Goal: Find specific page/section: Find specific page/section

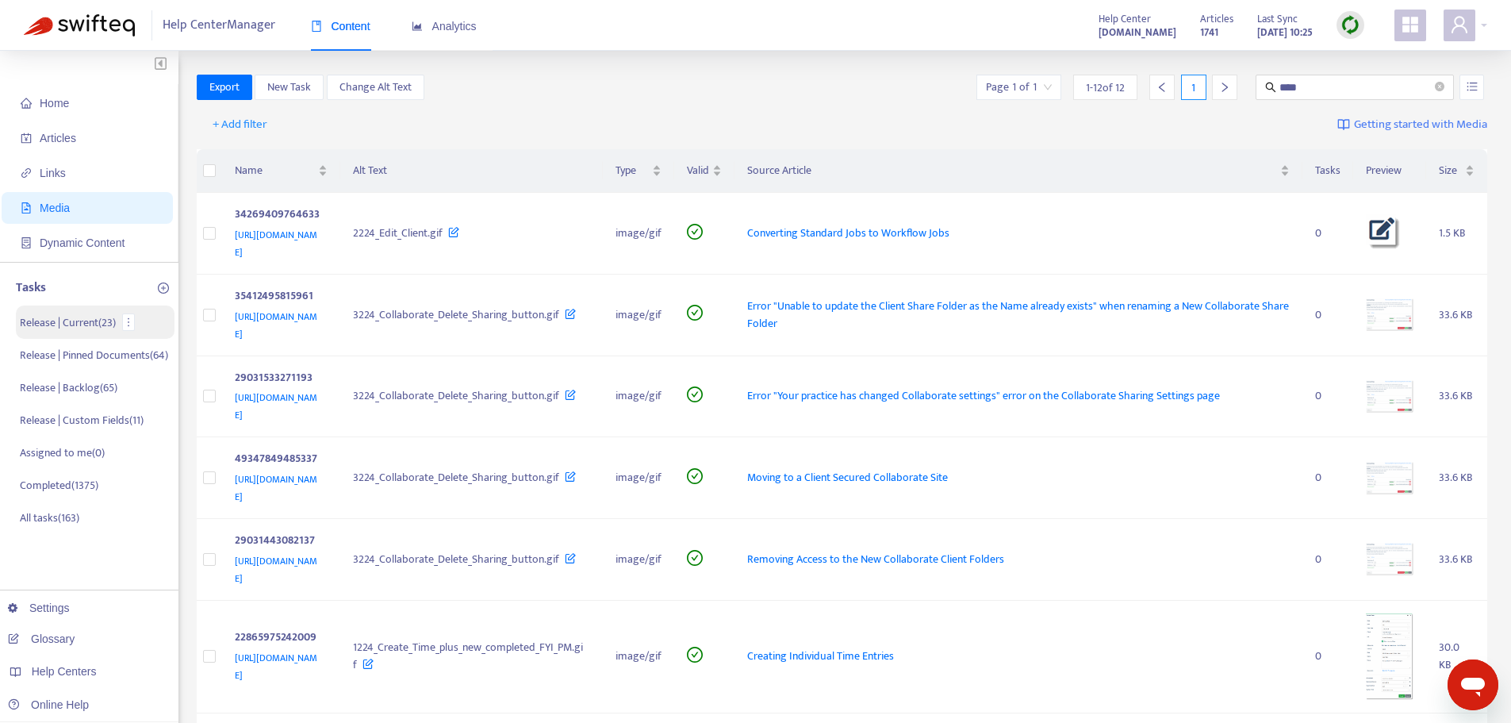
click at [79, 327] on p "Release | Current ( 23 )" at bounding box center [68, 322] width 96 height 17
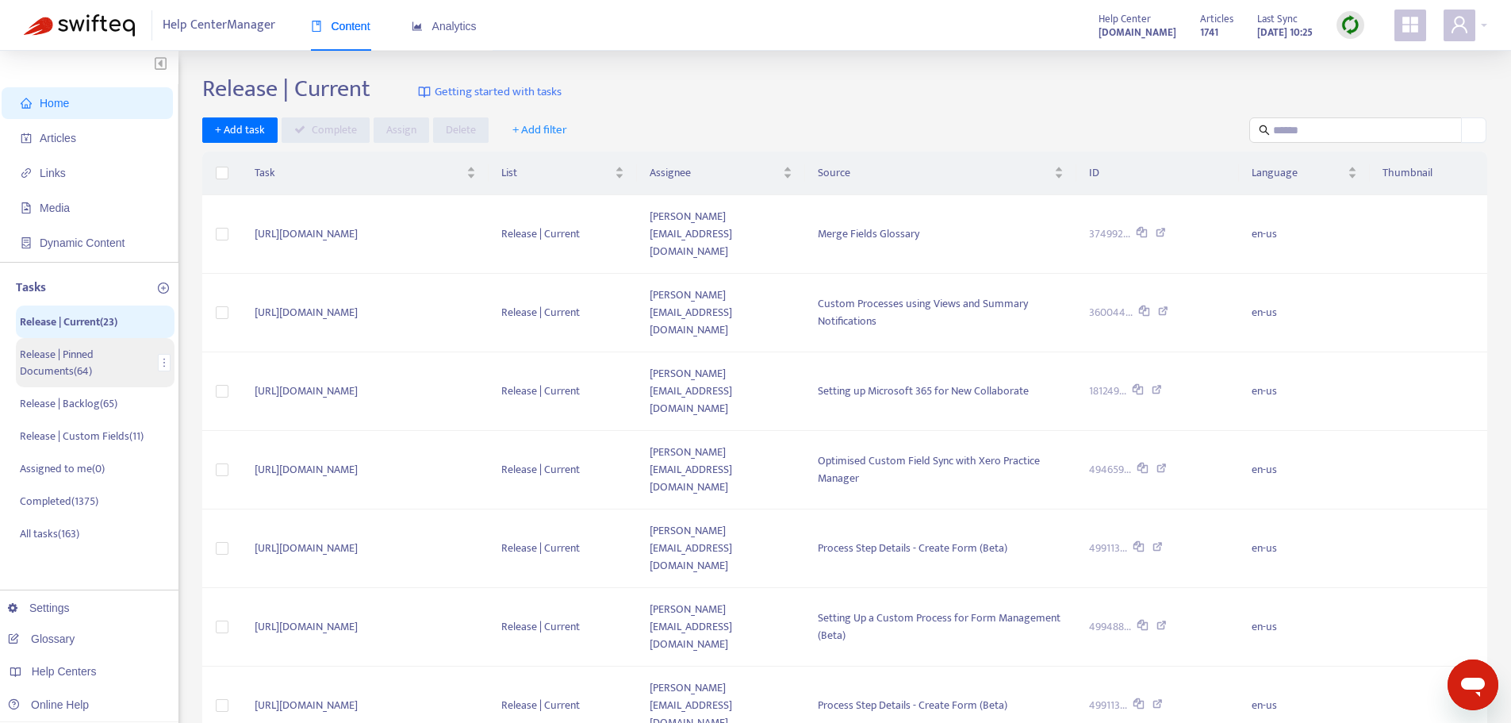
click at [96, 352] on p "Release | Pinned Documents ( 64 )" at bounding box center [86, 362] width 132 height 33
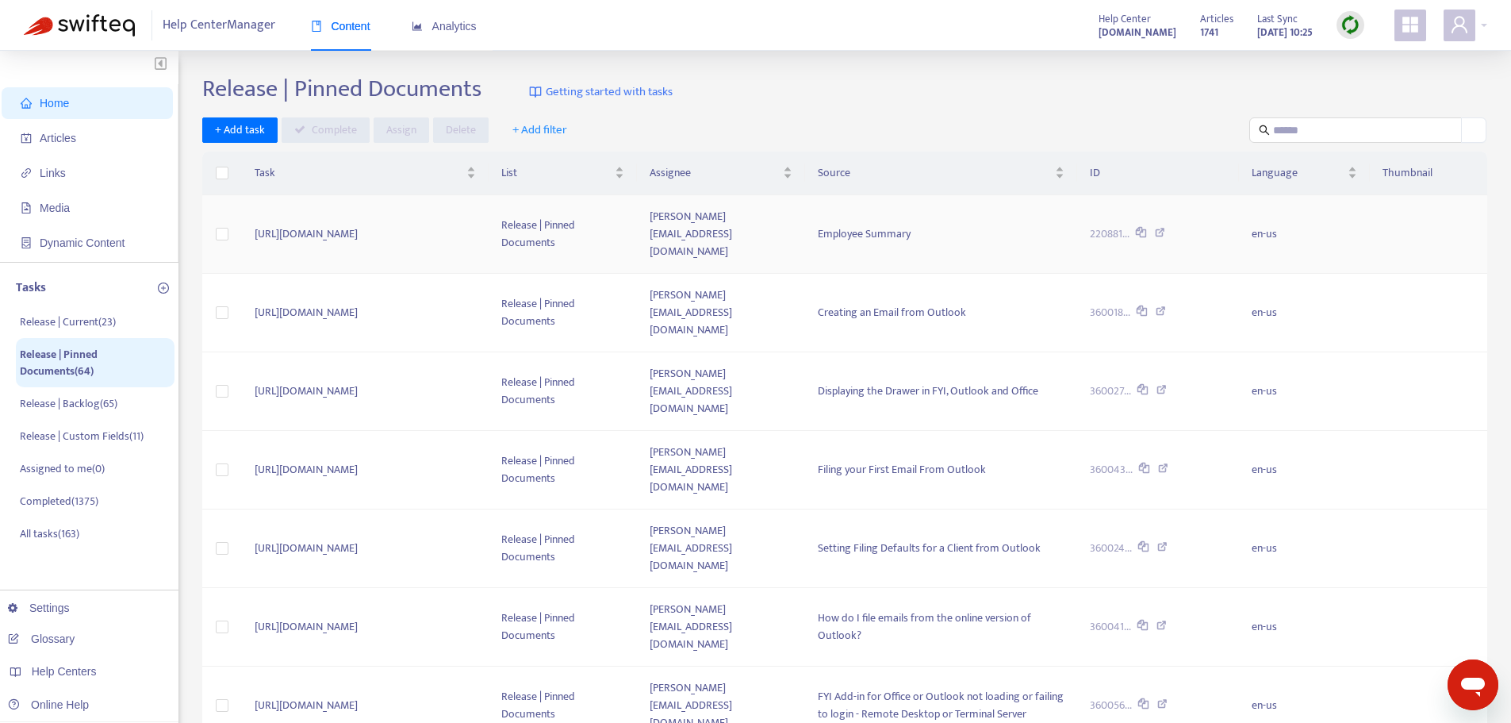
click at [637, 232] on td "Release | Pinned Documents" at bounding box center [563, 234] width 148 height 79
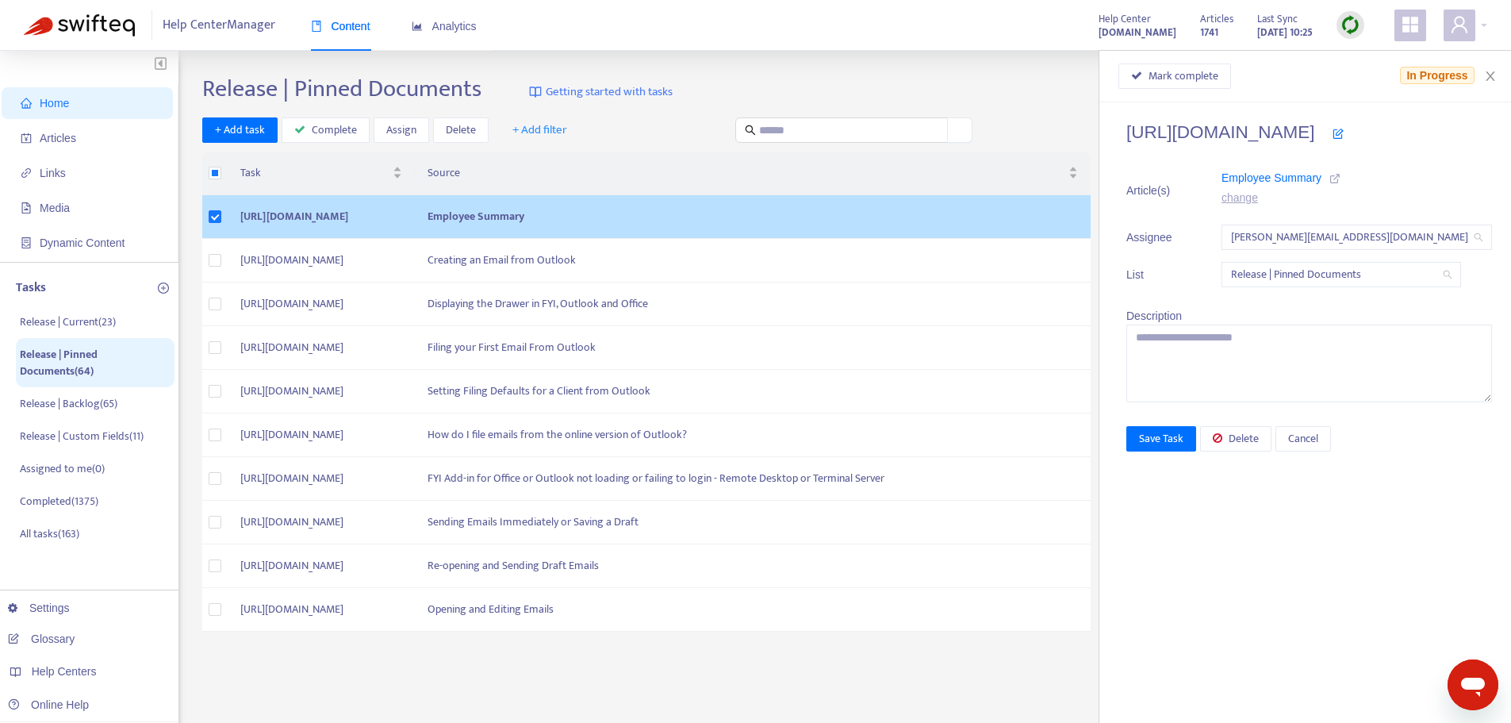
click at [1329, 181] on icon at bounding box center [1334, 178] width 11 height 11
